Goal: Find specific page/section: Find specific page/section

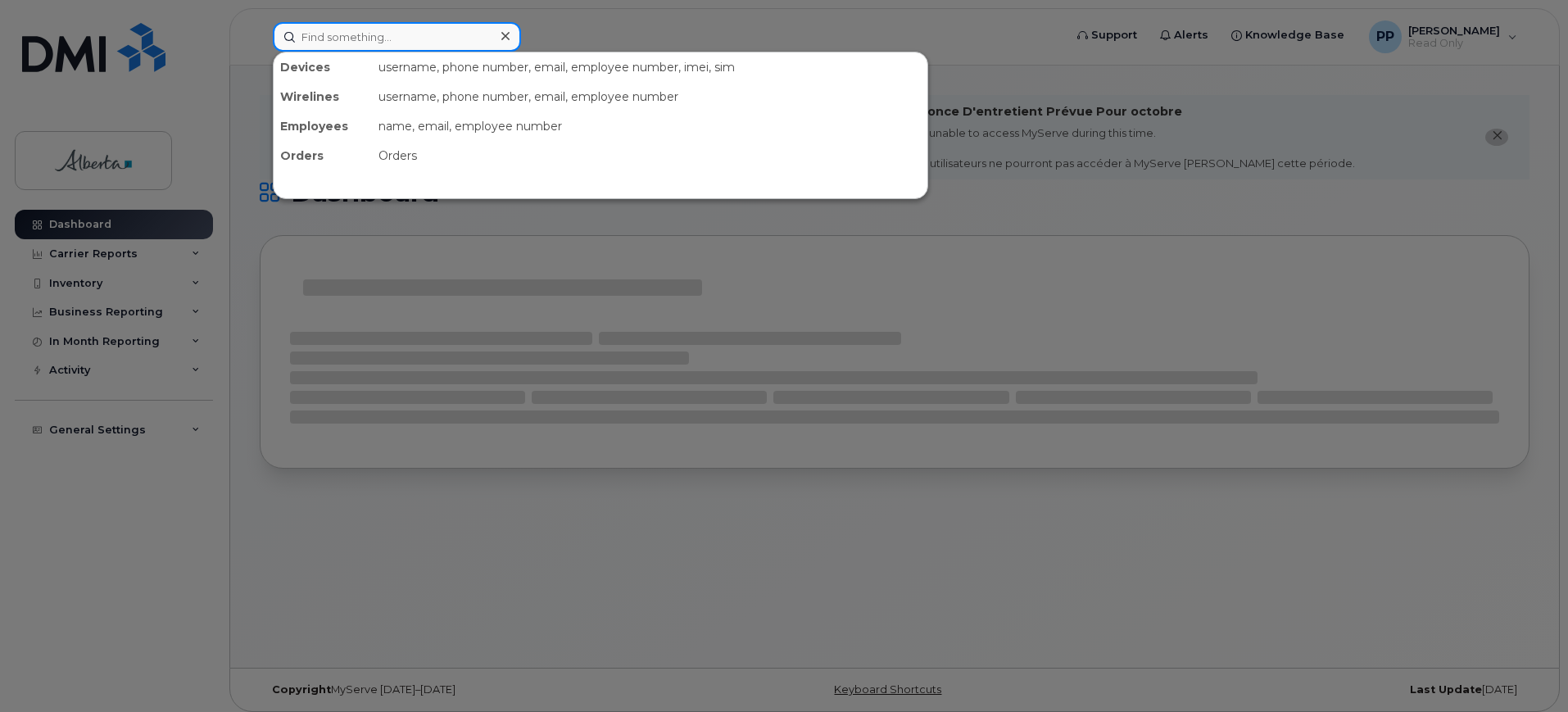
click at [359, 43] on input at bounding box center [396, 37] width 248 height 29
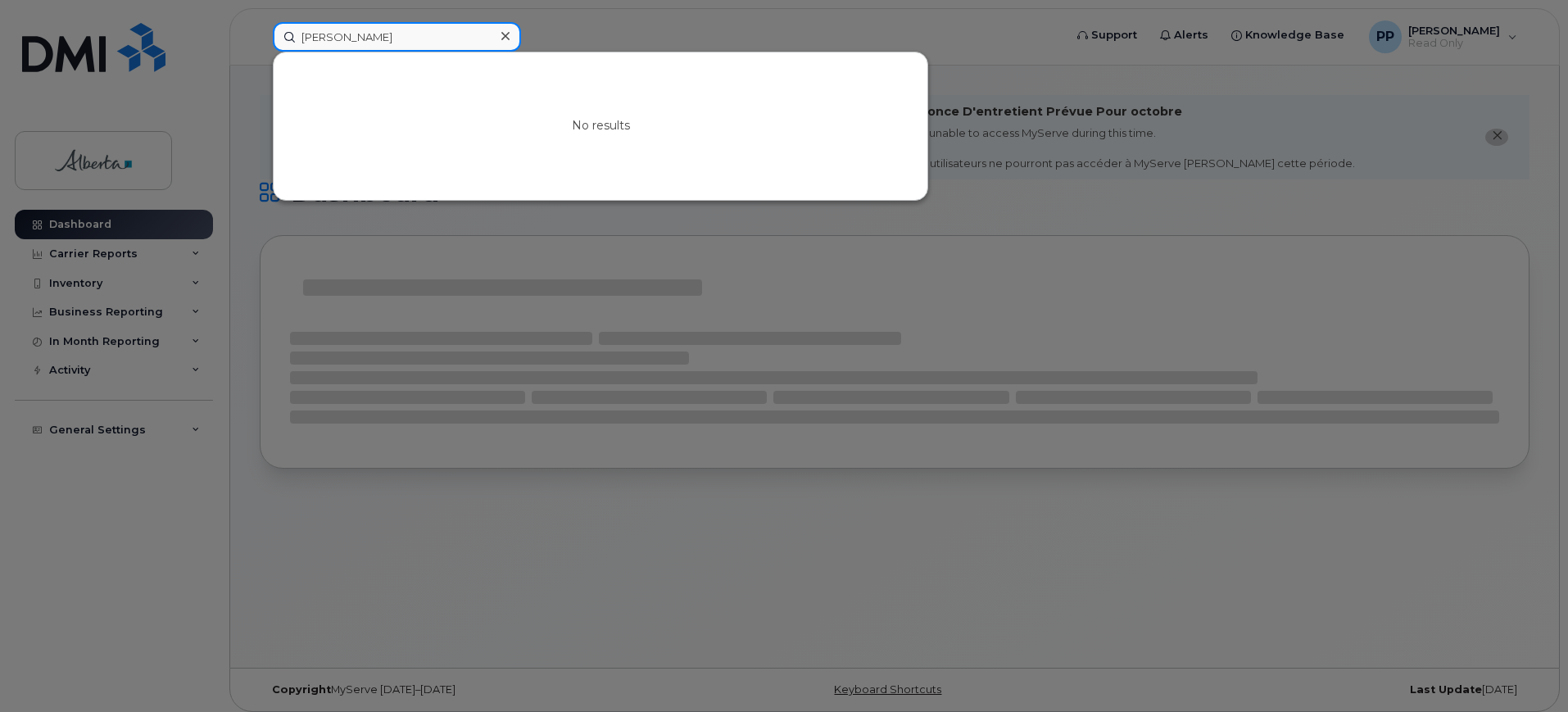
type input "[PERSON_NAME]"
drag, startPoint x: 512, startPoint y: 40, endPoint x: 498, endPoint y: 34, distance: 15.2
click at [507, 40] on div at bounding box center [505, 37] width 24 height 24
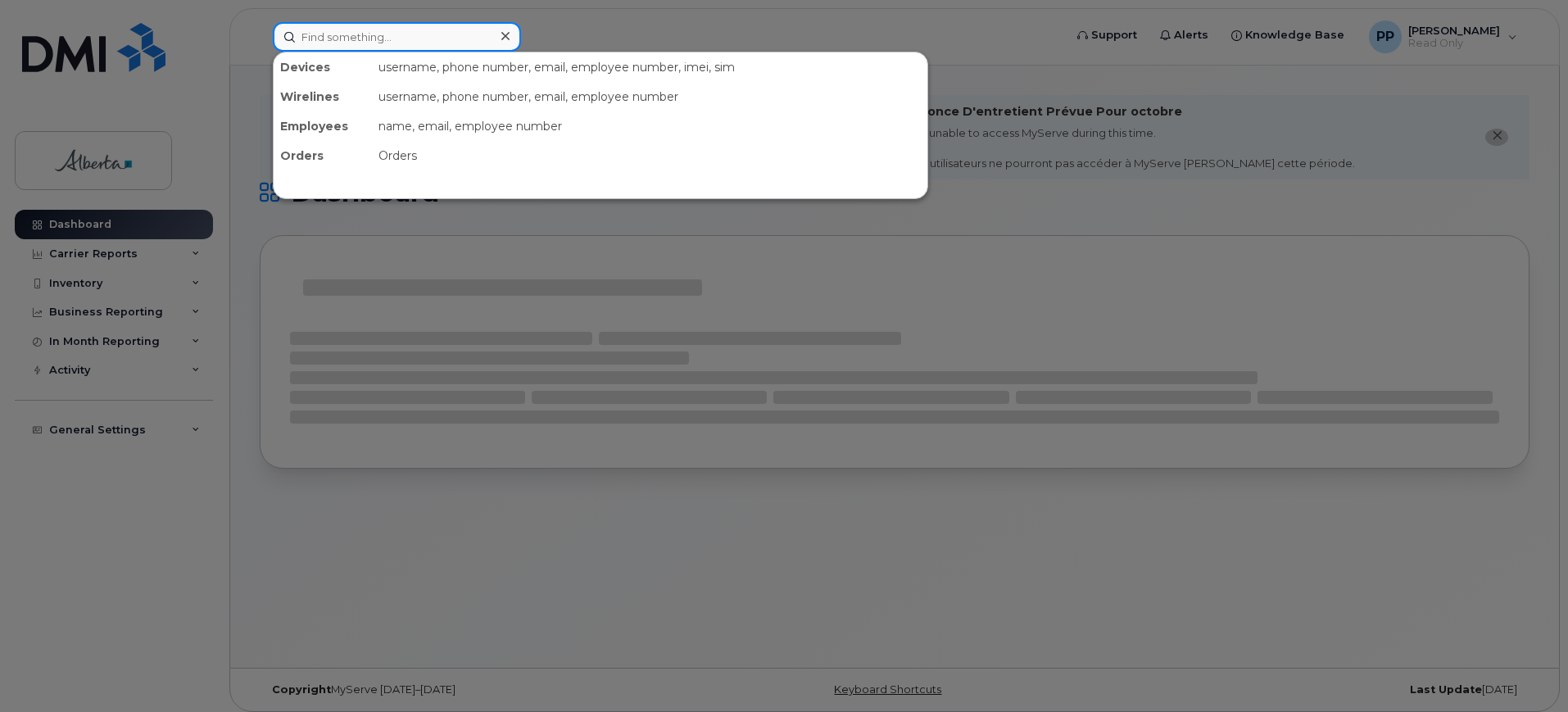
click at [416, 43] on input at bounding box center [396, 37] width 248 height 29
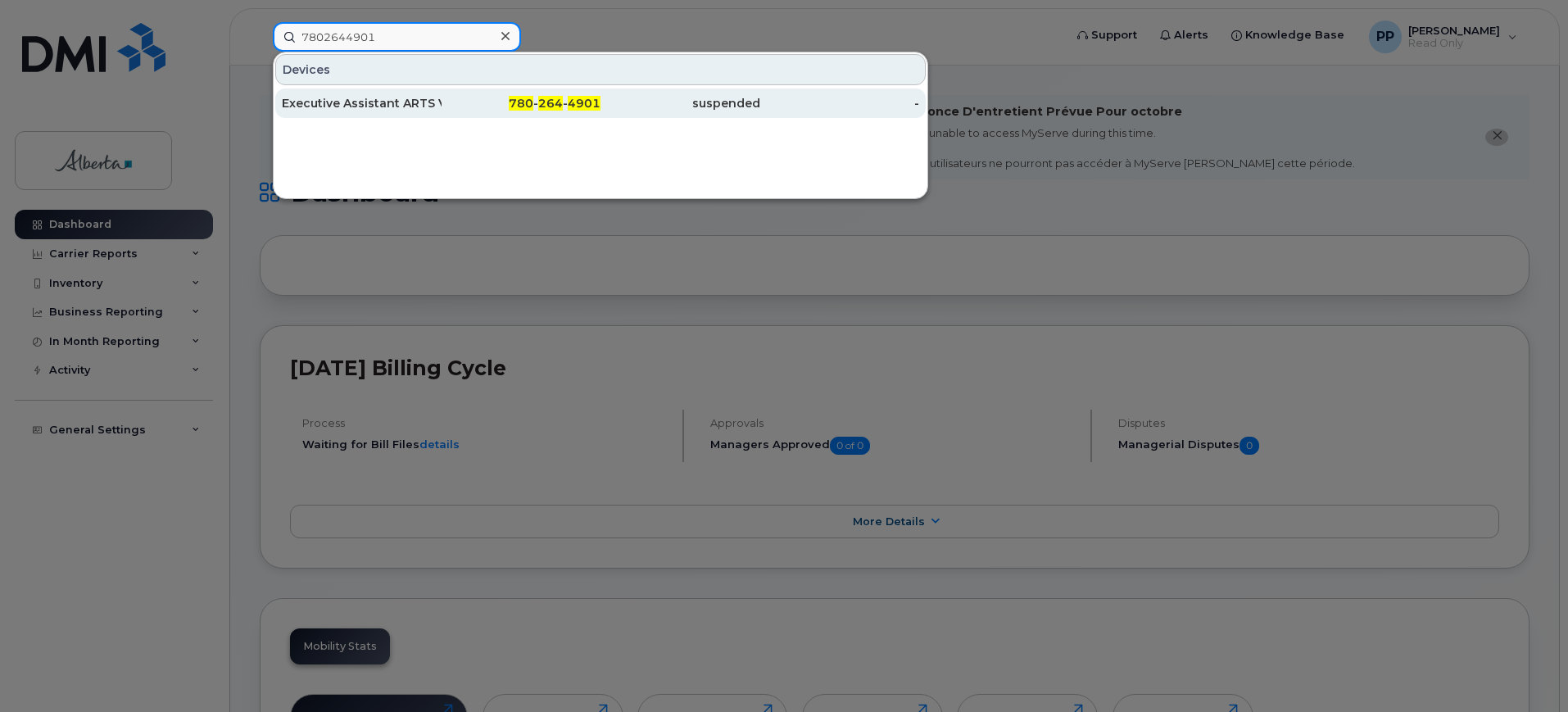
type input "7802644901"
click at [374, 98] on div "Executive Assistant ARTS Vacant" at bounding box center [361, 103] width 160 height 16
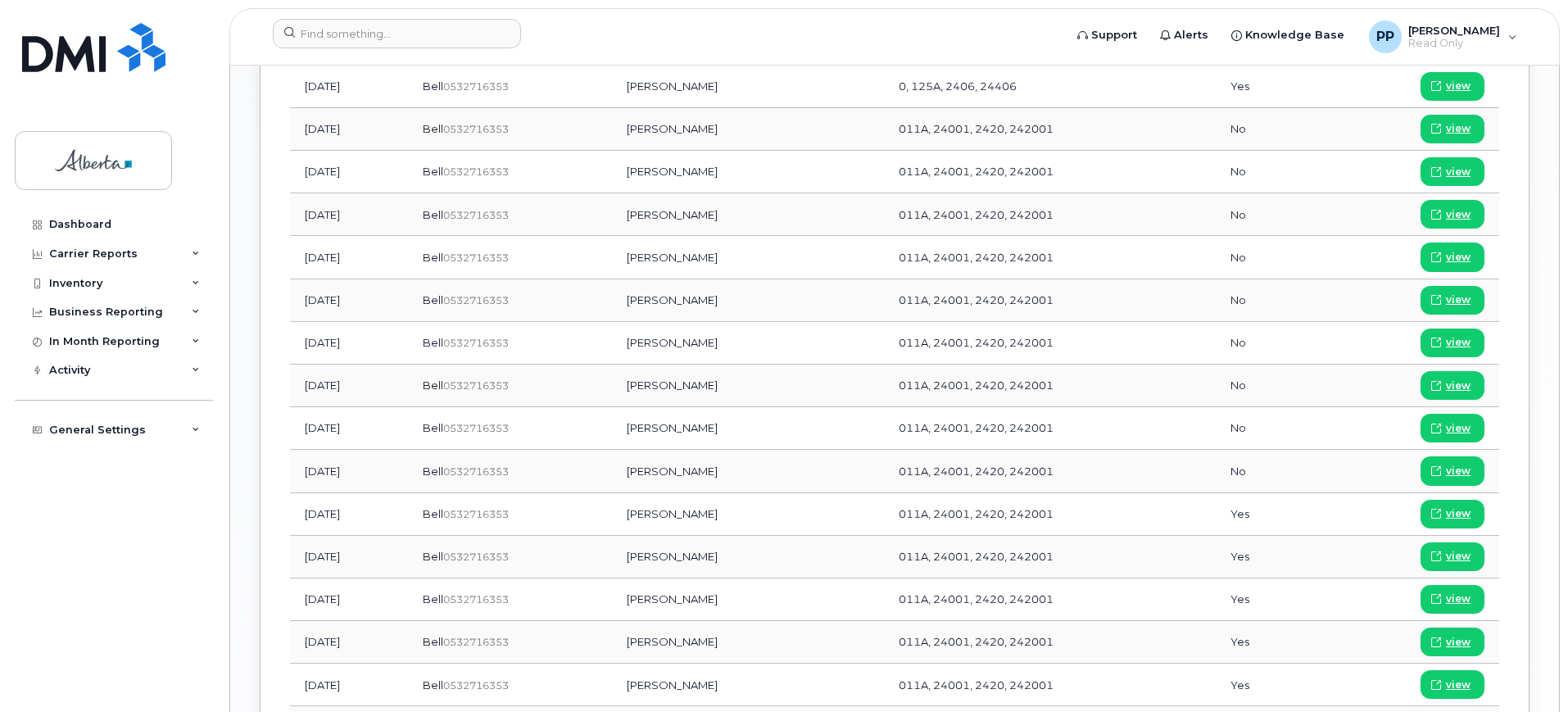
scroll to position [1741, 0]
